Goal: Task Accomplishment & Management: Complete application form

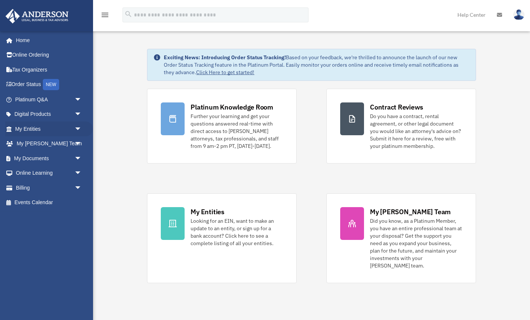
drag, startPoint x: 78, startPoint y: 129, endPoint x: 92, endPoint y: 157, distance: 31.3
click at [78, 130] on span "arrow_drop_down" at bounding box center [81, 128] width 15 height 15
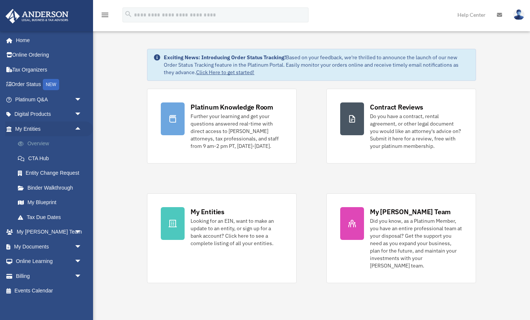
click at [38, 143] on link "Overview" at bounding box center [51, 143] width 83 height 15
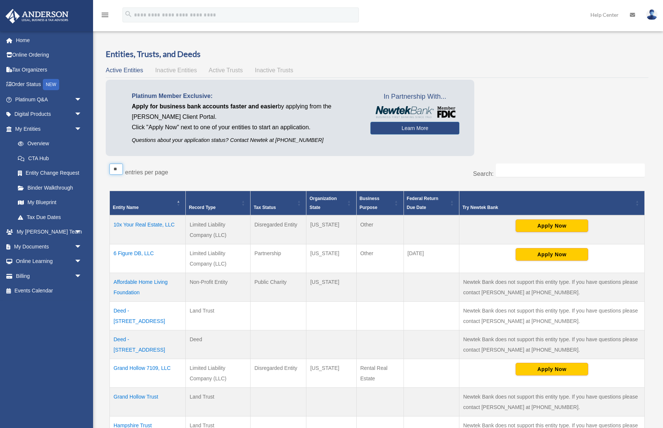
click at [119, 169] on select "** ** ** ***" at bounding box center [115, 168] width 13 height 11
select select "**"
click at [109, 163] on select "** ** ** ***" at bounding box center [115, 168] width 13 height 11
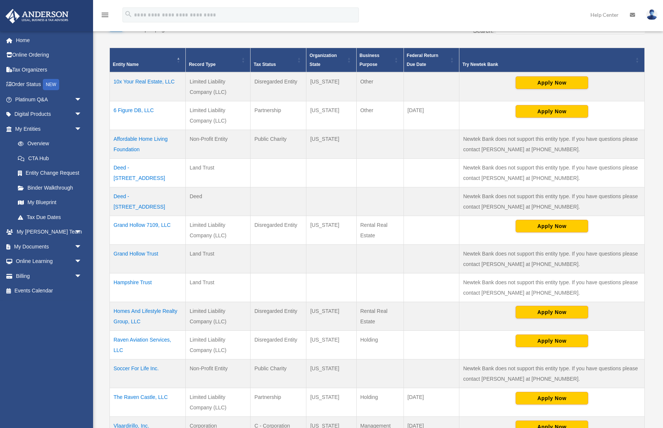
scroll to position [144, 0]
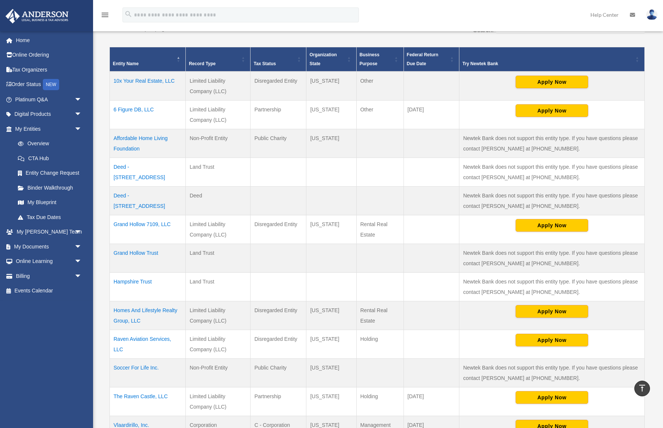
drag, startPoint x: 190, startPoint y: 109, endPoint x: 227, endPoint y: 120, distance: 39.1
click at [227, 120] on td "Limited Liability Company (LLC)" at bounding box center [218, 115] width 65 height 29
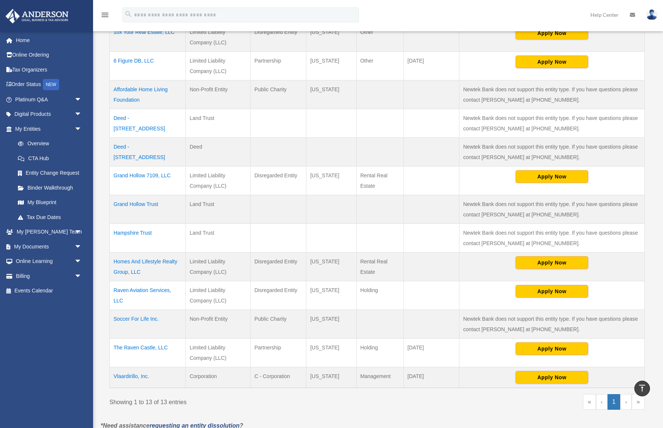
scroll to position [202, 0]
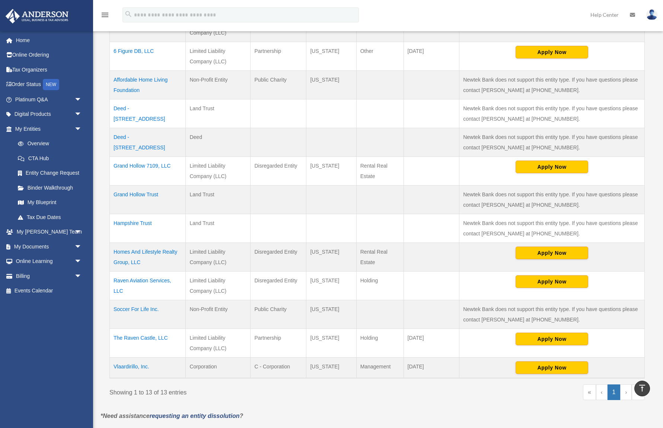
drag, startPoint x: 298, startPoint y: 166, endPoint x: 290, endPoint y: 166, distance: 7.8
click at [290, 166] on td "Disregarded Entity" at bounding box center [279, 171] width 56 height 29
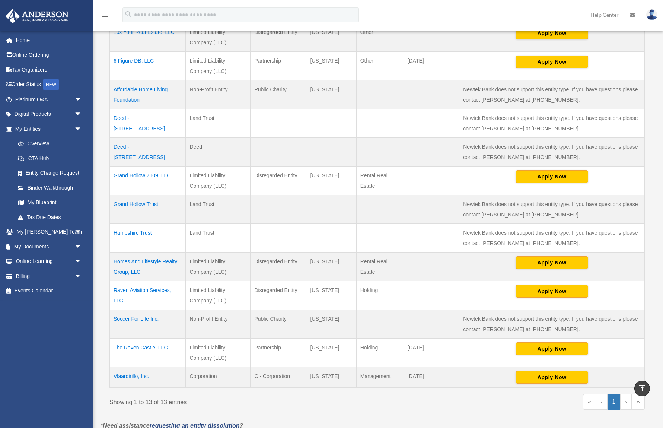
scroll to position [194, 0]
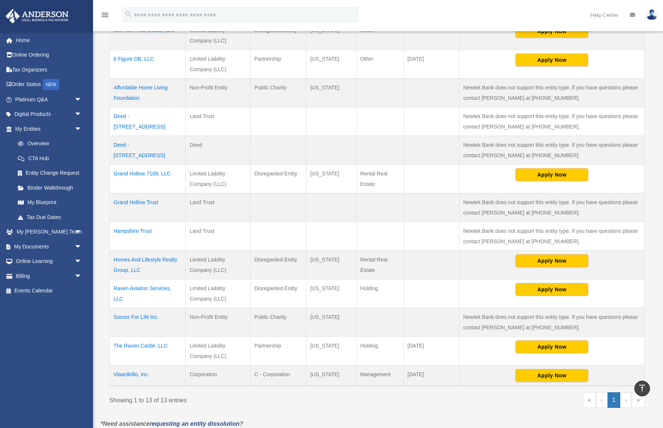
click at [271, 210] on td at bounding box center [279, 207] width 56 height 29
click at [157, 171] on td "Grand Hollow 7109, LLC" at bounding box center [148, 179] width 76 height 29
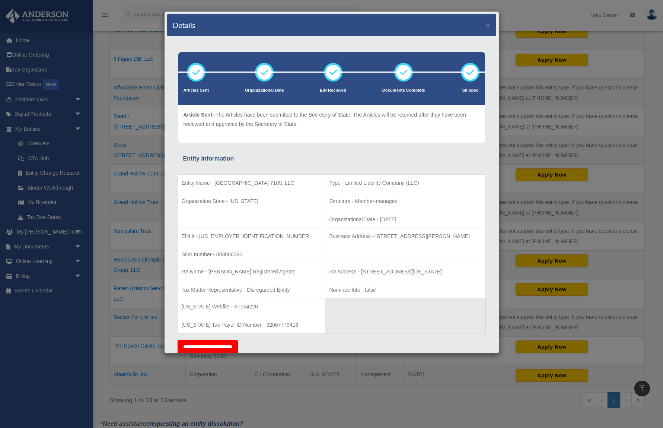
scroll to position [84, 0]
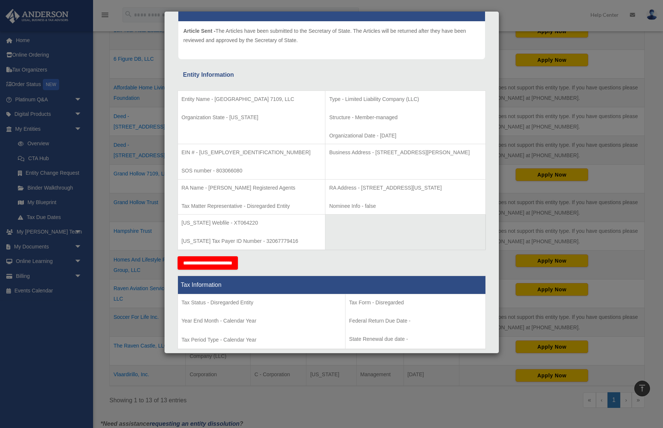
click at [217, 264] on input "**********" at bounding box center [208, 262] width 60 height 13
click at [530, 149] on div "Details × Articles Sent Organizational Date" at bounding box center [331, 214] width 663 height 428
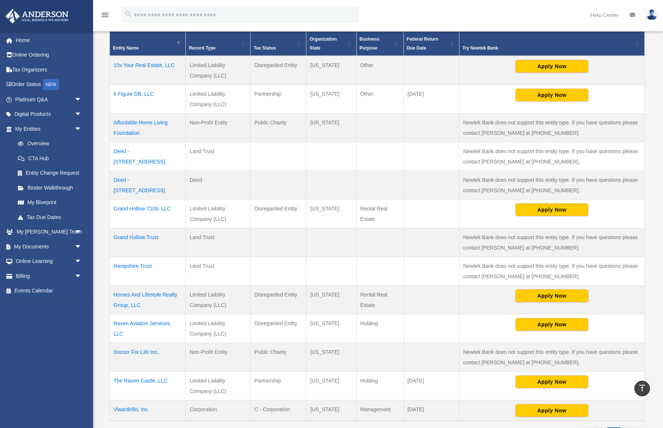
scroll to position [159, 0]
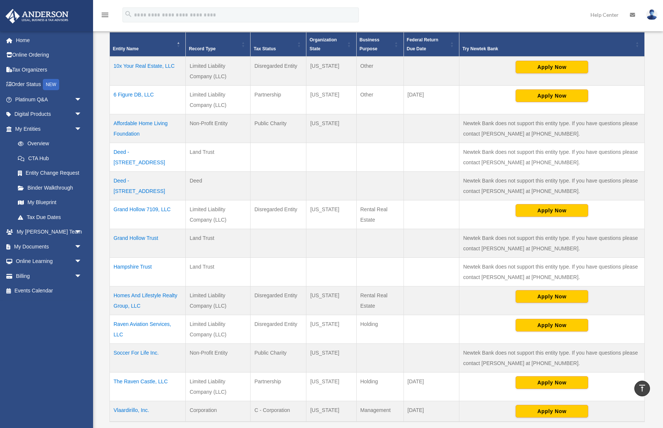
click at [150, 319] on td "The Raven Castle, LLC" at bounding box center [148, 386] width 76 height 29
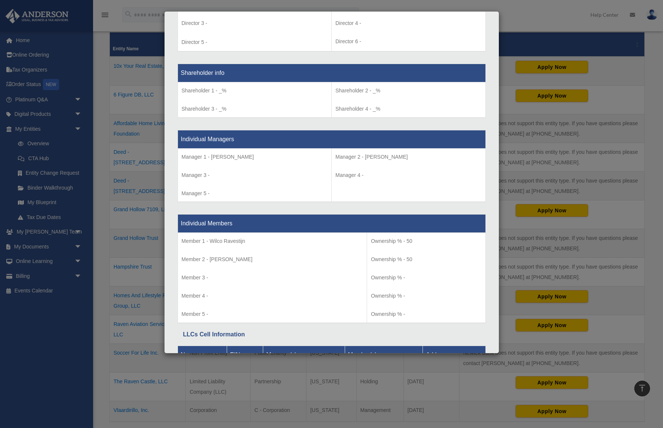
scroll to position [640, 0]
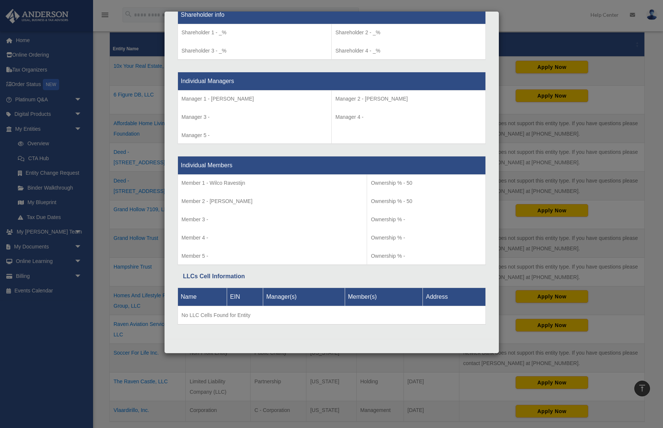
click at [127, 139] on div "Details × Articles Sent Organizational Date" at bounding box center [331, 214] width 663 height 428
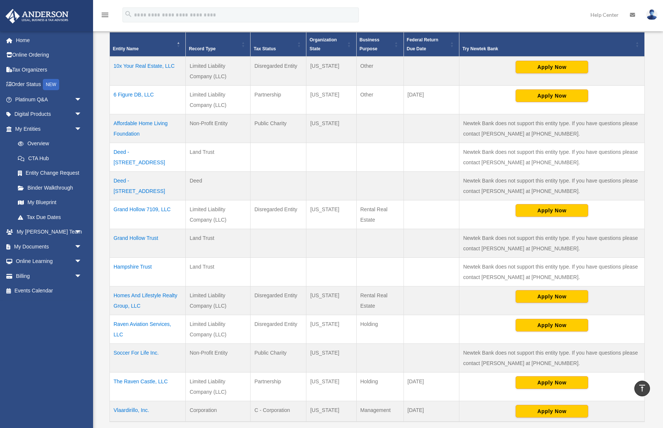
click at [159, 296] on td "Homes And Lifestyle Realty Group, LLC" at bounding box center [148, 300] width 76 height 29
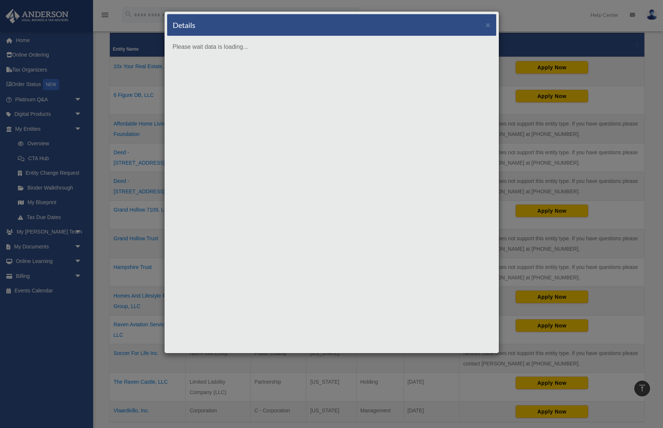
scroll to position [0, 0]
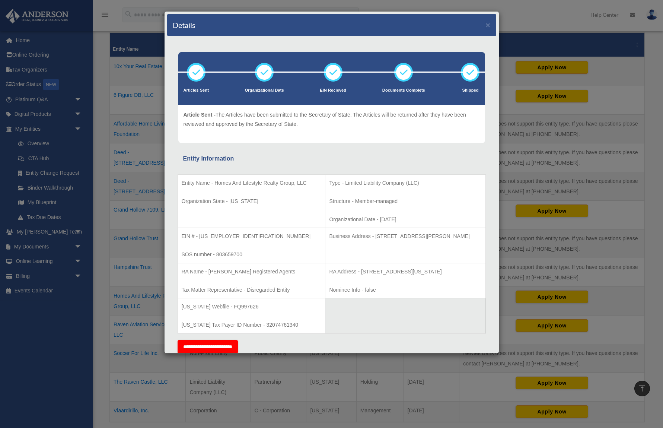
click at [510, 188] on div "Details × Articles Sent Organizational Date" at bounding box center [331, 214] width 663 height 428
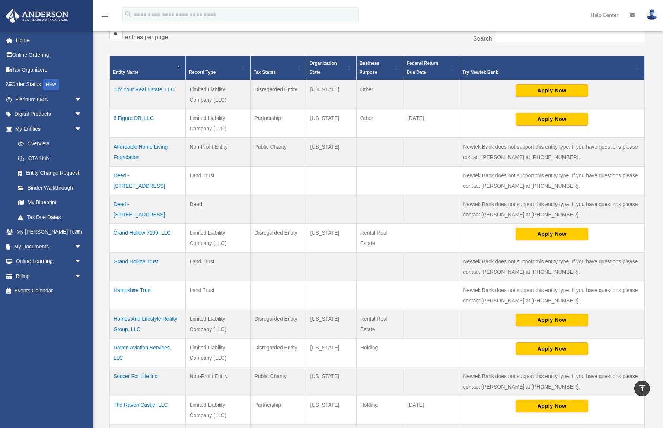
scroll to position [125, 0]
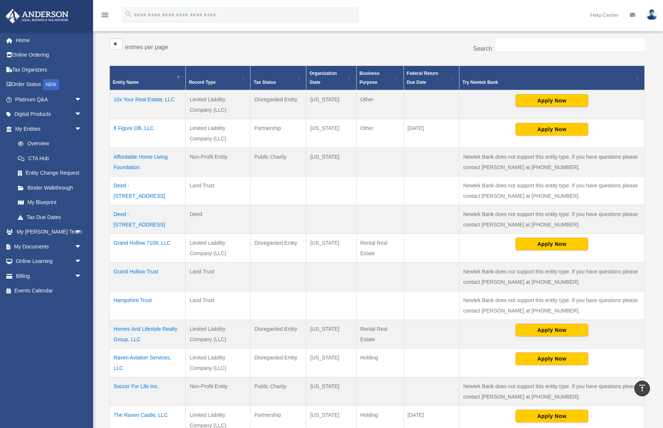
click at [152, 127] on td "6 Figure DB, LLC" at bounding box center [148, 133] width 76 height 29
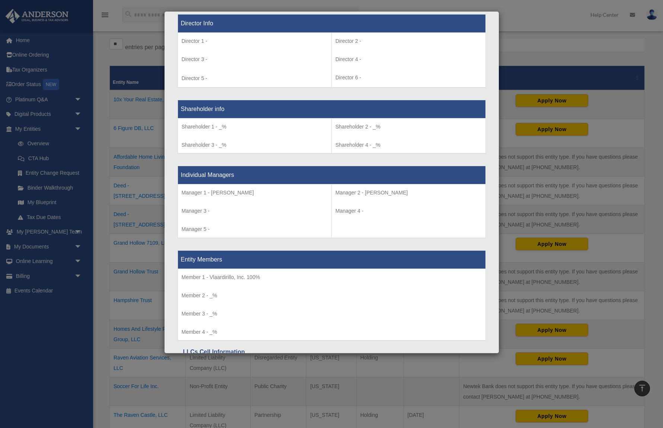
scroll to position [657, 0]
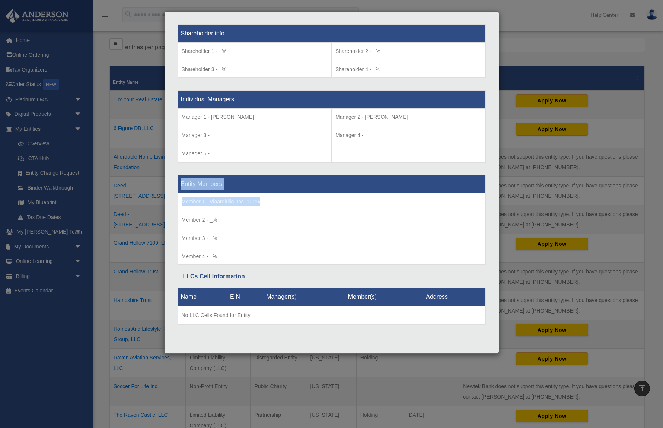
drag, startPoint x: 263, startPoint y: 201, endPoint x: 175, endPoint y: 204, distance: 88.3
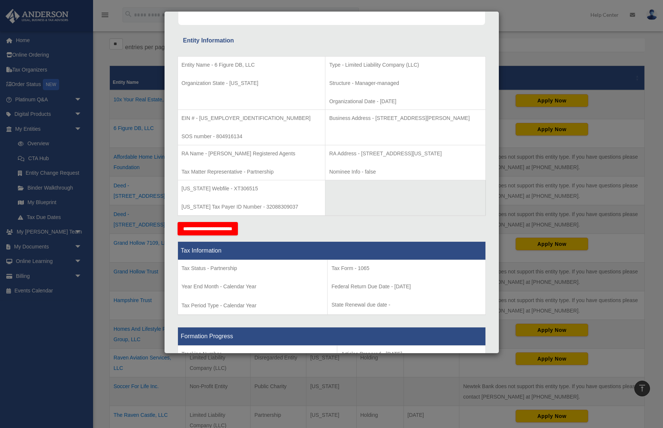
scroll to position [0, 0]
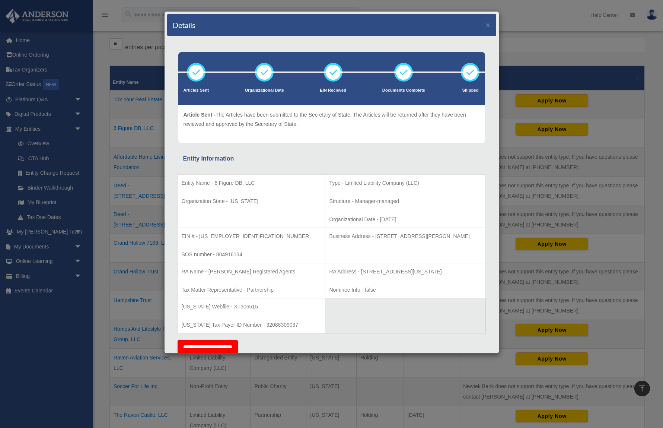
click at [530, 160] on div "Details × Articles Sent Organizational Date" at bounding box center [331, 214] width 663 height 428
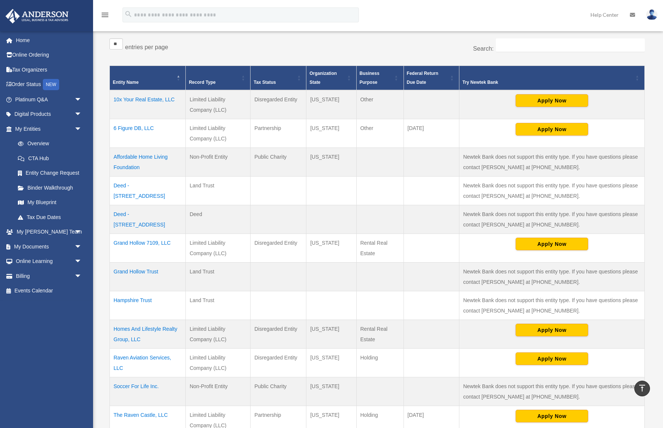
scroll to position [127, 0]
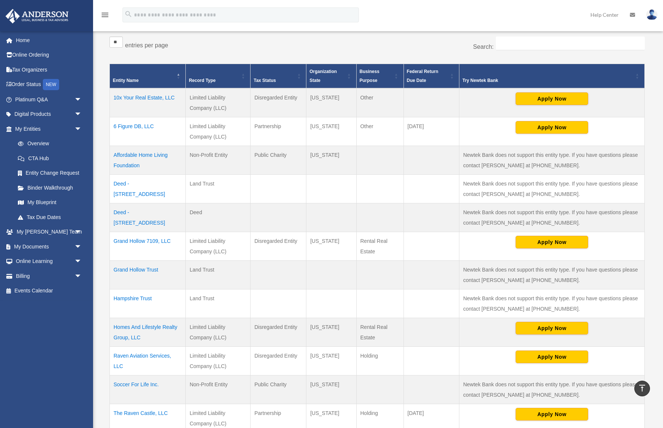
drag, startPoint x: 201, startPoint y: 212, endPoint x: 190, endPoint y: 211, distance: 11.2
click at [190, 211] on td "Deed" at bounding box center [218, 217] width 65 height 29
click at [39, 204] on link "My Blueprint" at bounding box center [51, 202] width 83 height 15
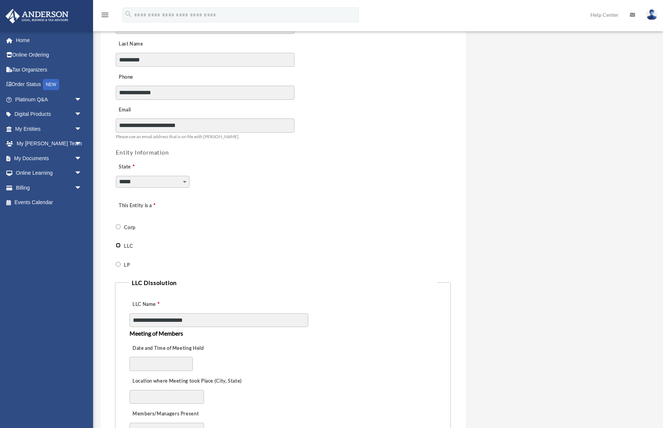
scroll to position [150, 0]
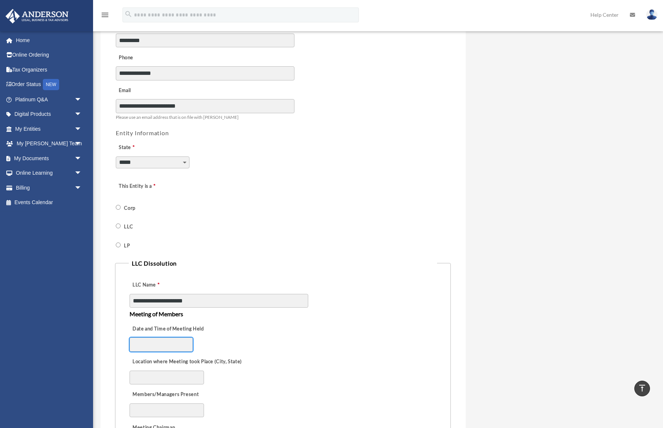
click at [167, 344] on input "Date and Time of Meeting Held" at bounding box center [161, 344] width 63 height 14
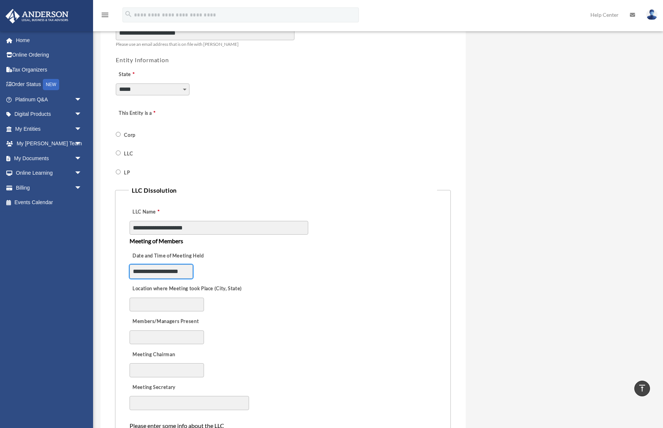
scroll to position [224, 0]
type input "**********"
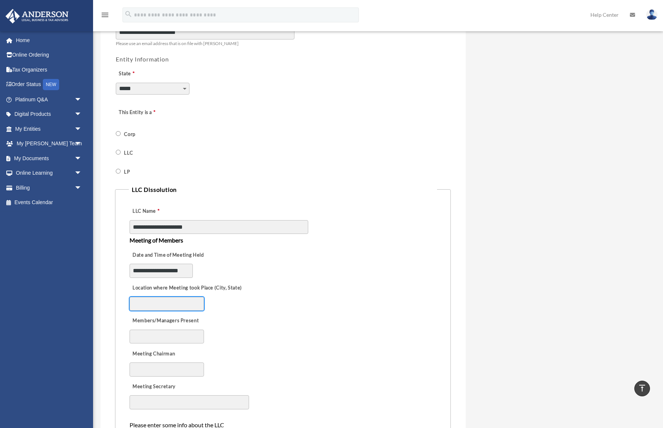
click at [183, 303] on input "Location where Meeting took Place (City, State)" at bounding box center [167, 304] width 74 height 14
type input "**********"
click at [169, 336] on input "Members/Managers Present" at bounding box center [167, 337] width 74 height 14
type input "*"
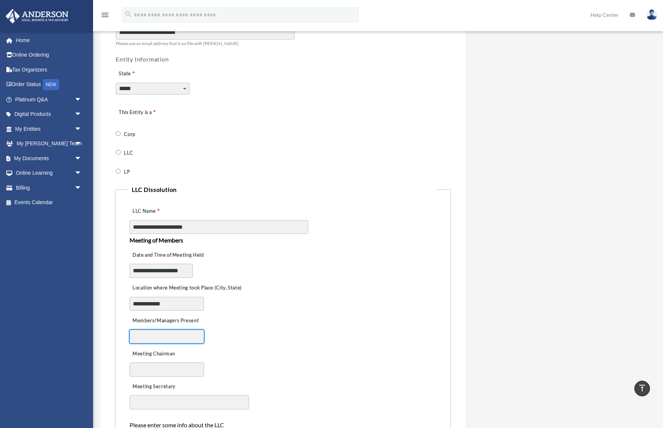
paste input "**********"
click at [163, 338] on input "**********" at bounding box center [167, 337] width 74 height 14
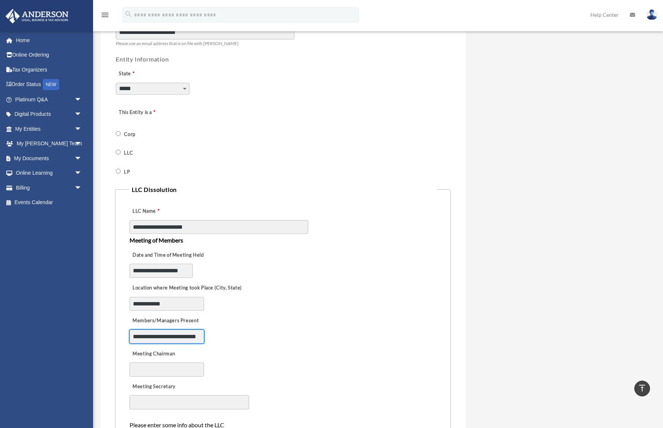
scroll to position [0, 4]
type input "**********"
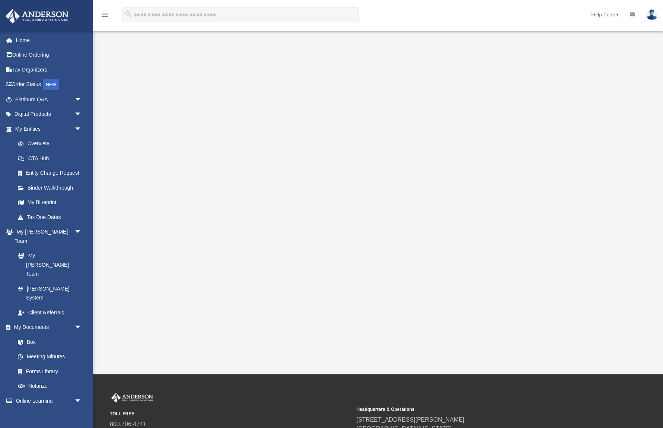
click at [160, 347] on div at bounding box center [378, 199] width 513 height 298
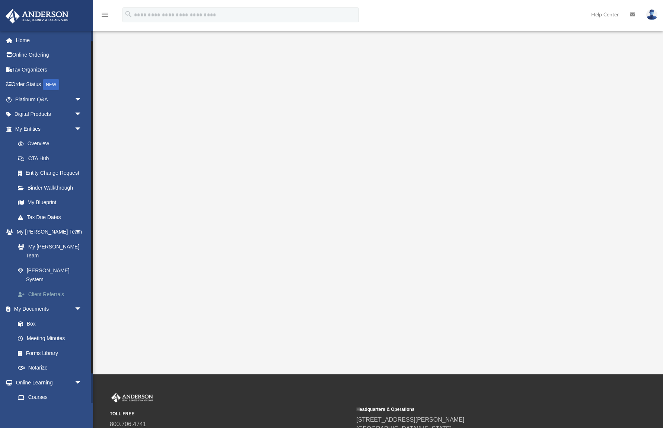
scroll to position [44, 0]
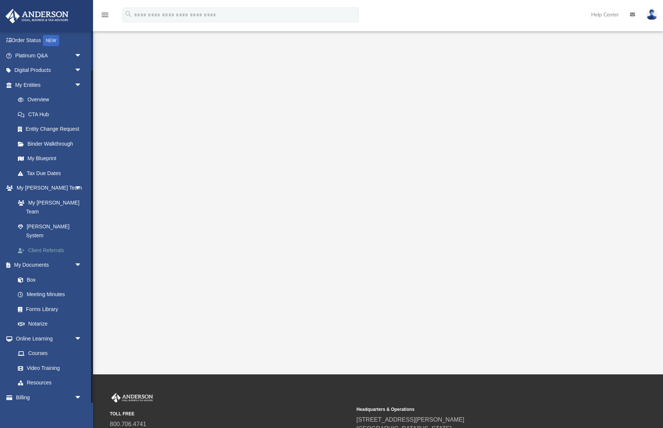
click at [44, 287] on link "Meeting Minutes" at bounding box center [49, 294] width 79 height 15
